Goal: Information Seeking & Learning: Check status

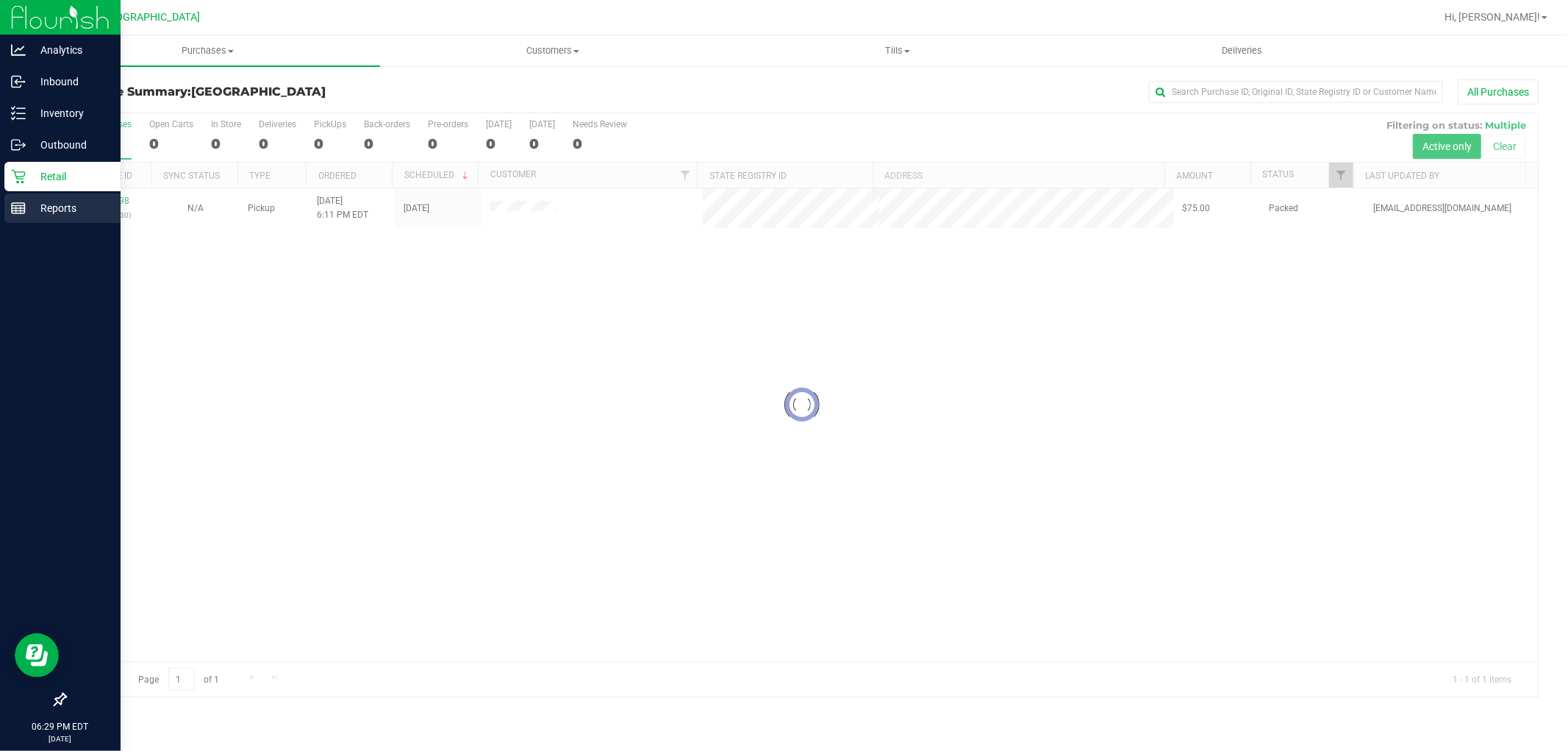
click at [40, 209] on p "Reports" at bounding box center [69, 208] width 88 height 18
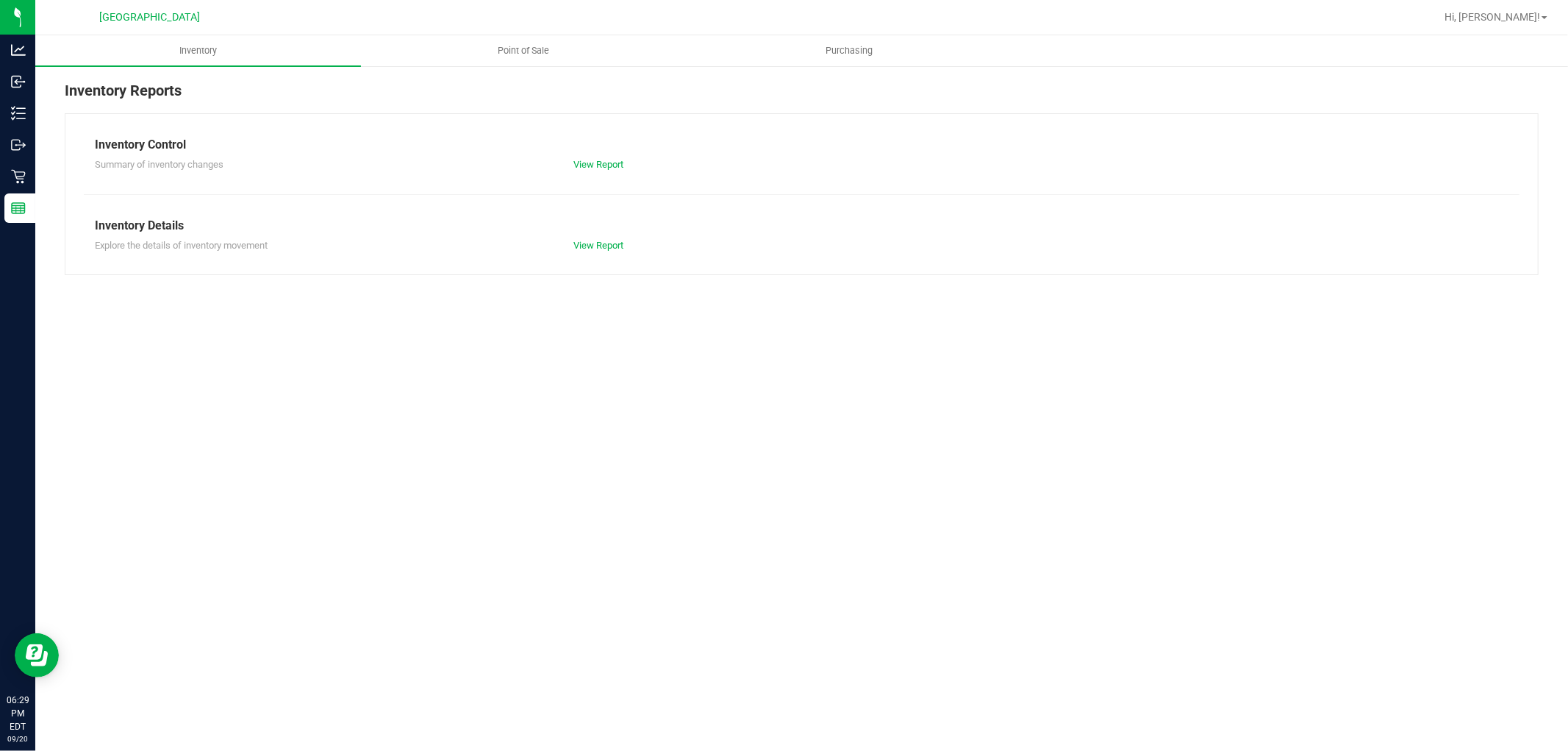
click at [555, 32] on nav "[GEOGRAPHIC_DATA] WC Hi, [PERSON_NAME]!" at bounding box center [802, 17] width 1533 height 35
click at [542, 52] on span "Point of Sale" at bounding box center [523, 51] width 91 height 13
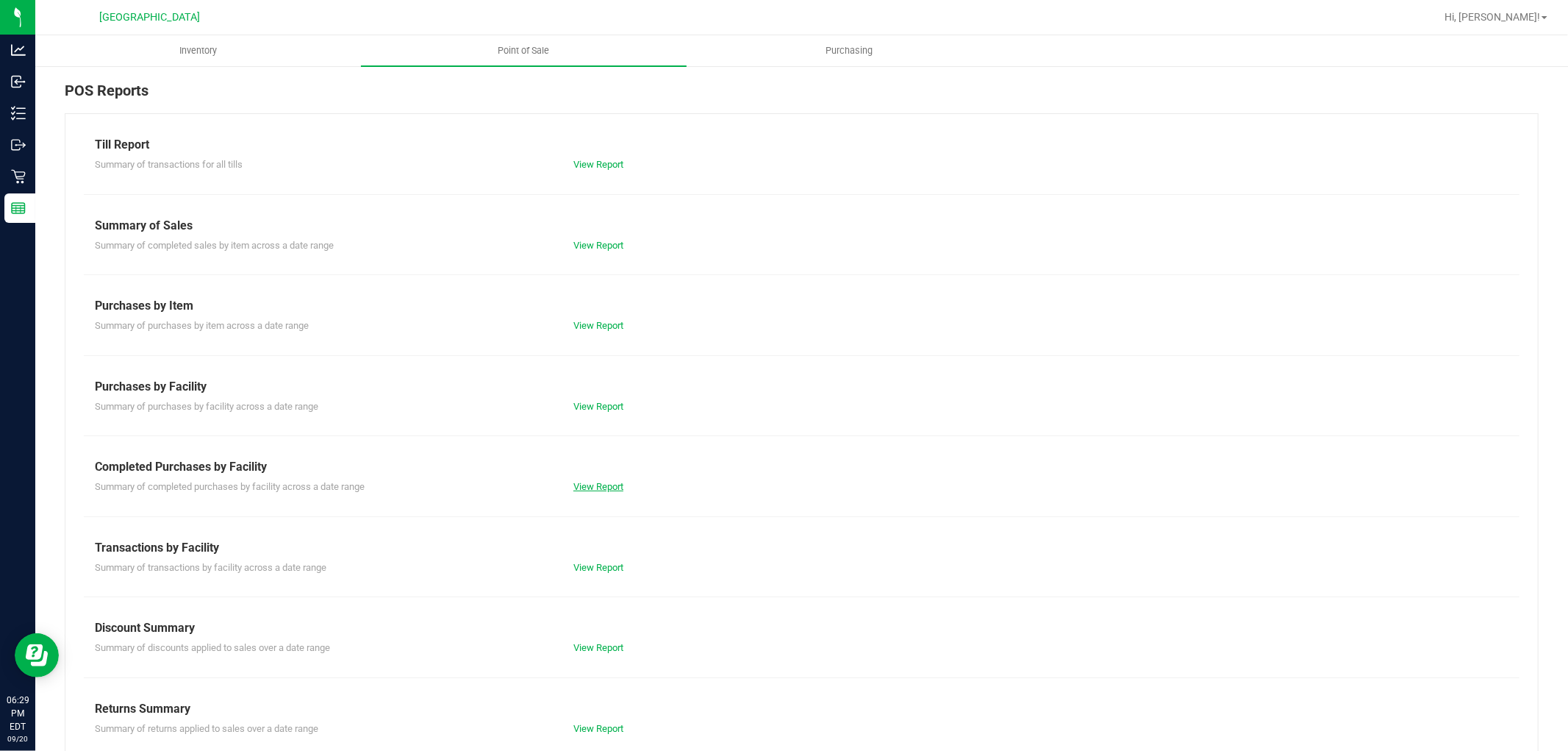
click at [586, 486] on link "View Report" at bounding box center [598, 486] width 50 height 11
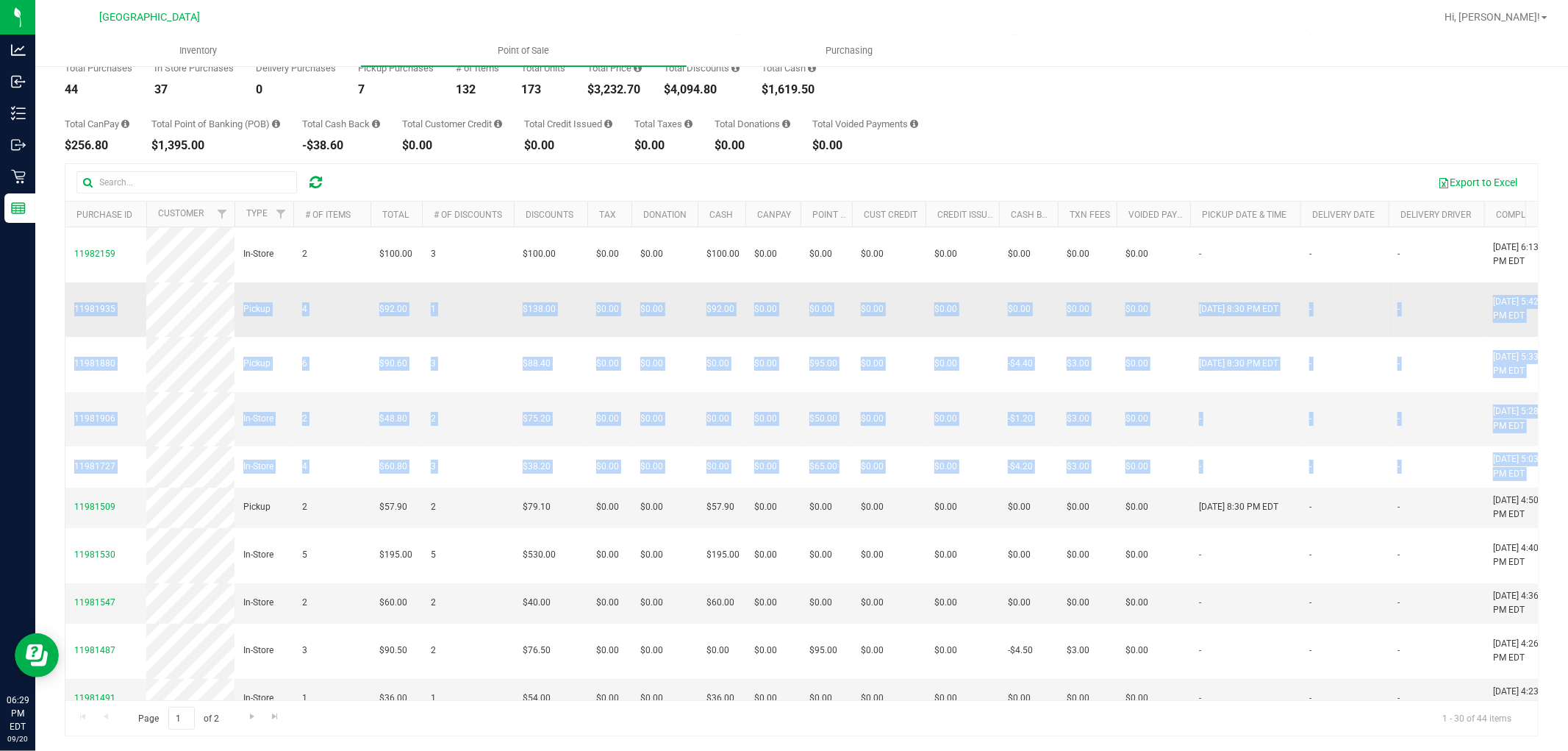
drag, startPoint x: 958, startPoint y: 451, endPoint x: 69, endPoint y: 311, distance: 900.0
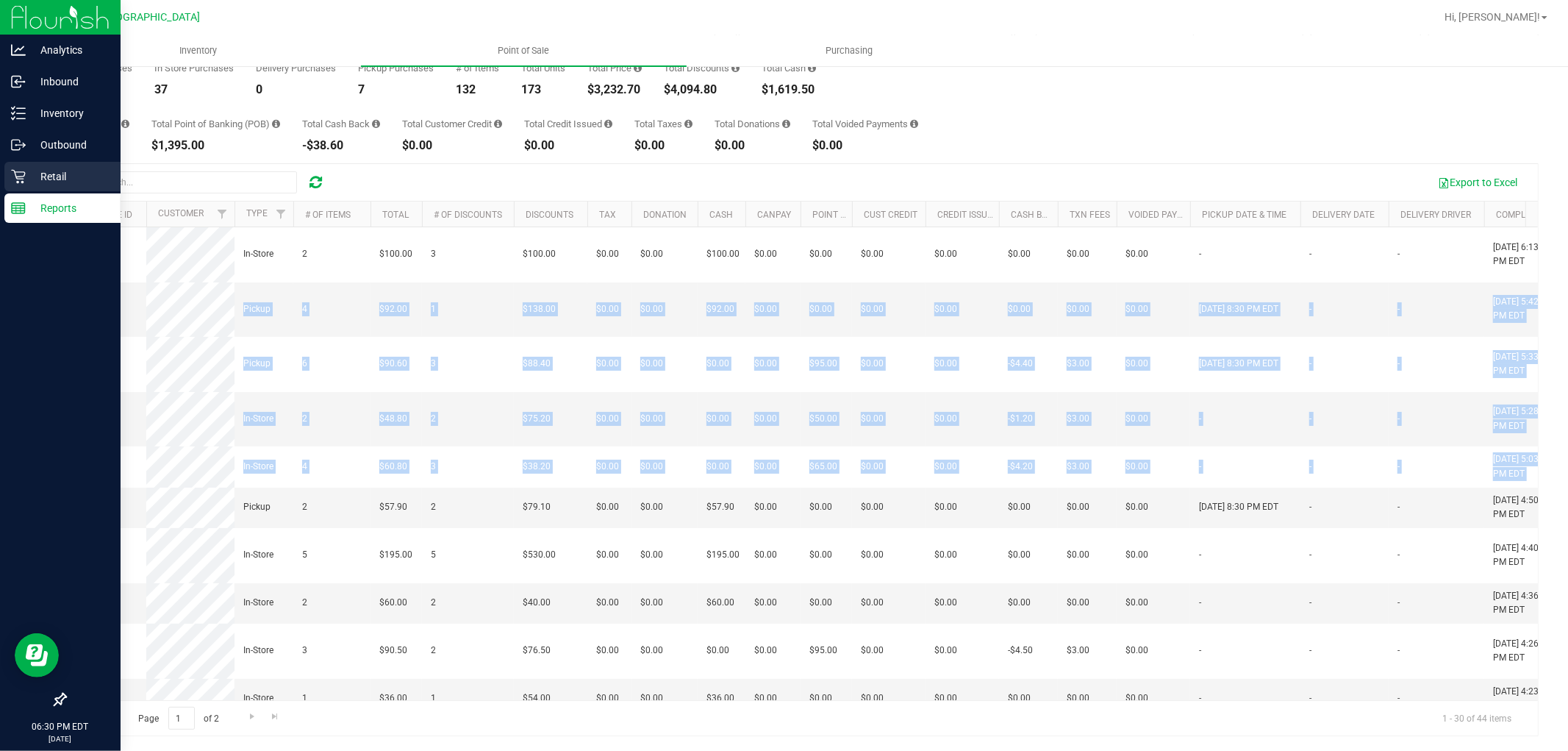
click at [30, 182] on p "Retail" at bounding box center [69, 176] width 88 height 18
